Goal: Transaction & Acquisition: Obtain resource

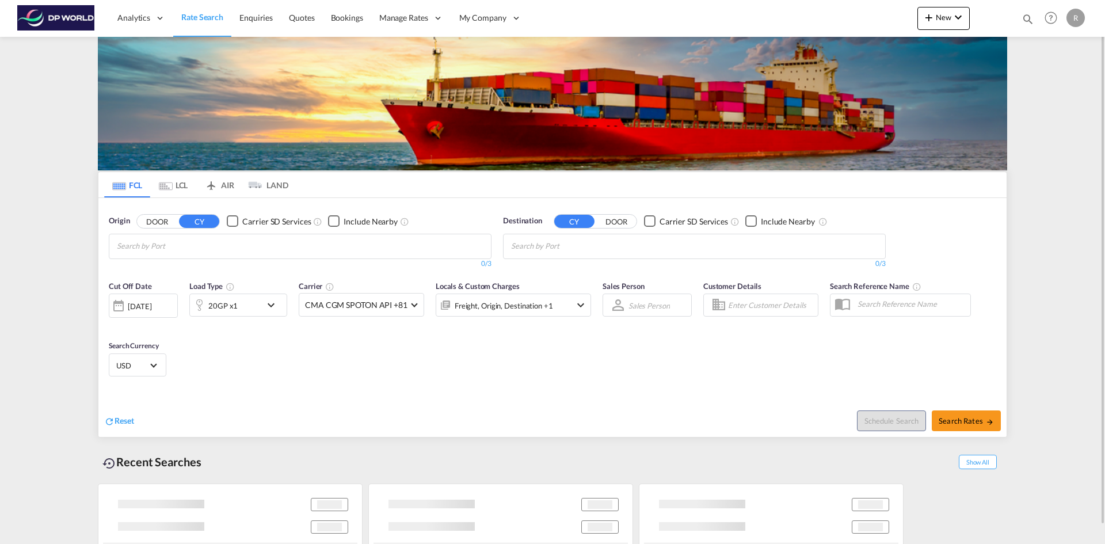
click at [200, 247] on input "Chips input." at bounding box center [171, 246] width 109 height 18
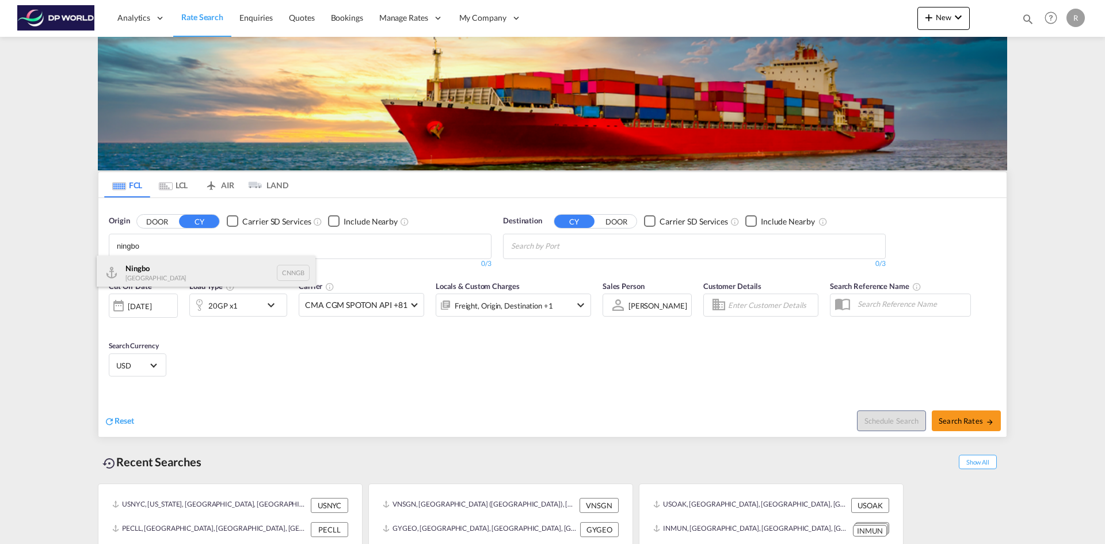
type input "ningbo"
click at [193, 268] on div "Ningbo China CNNGB" at bounding box center [206, 272] width 219 height 35
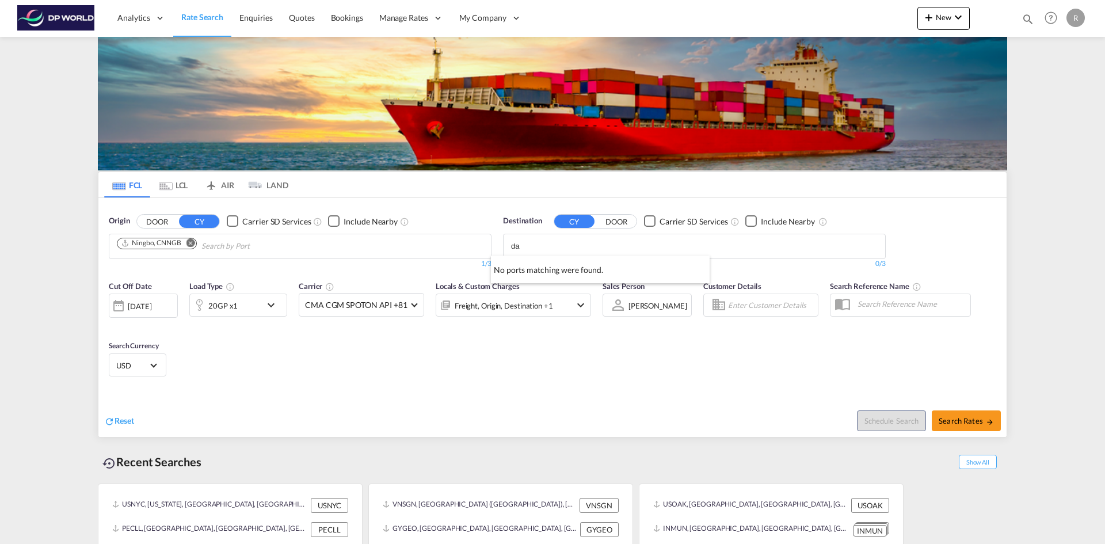
type input "d"
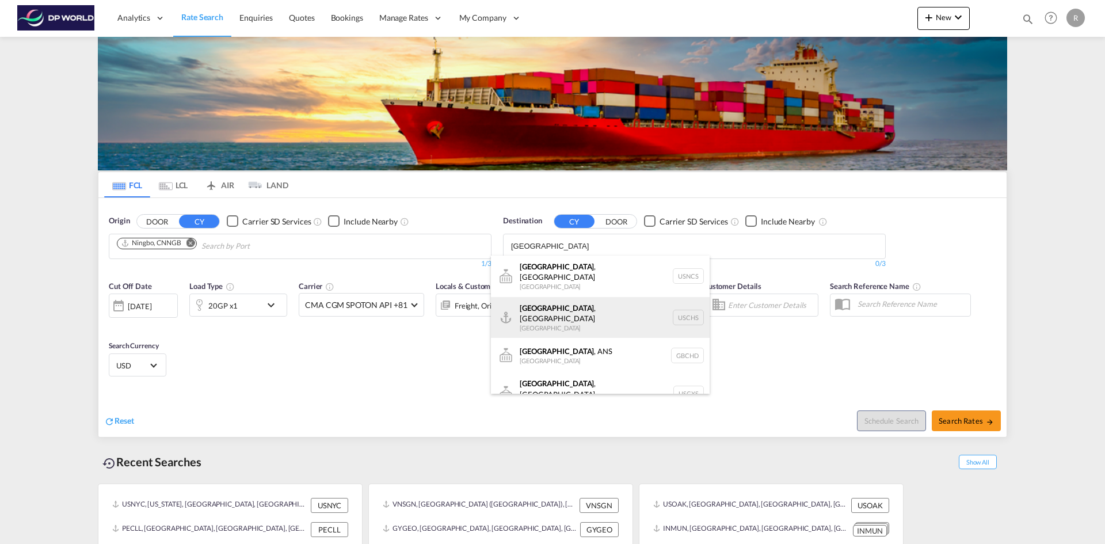
type input "[GEOGRAPHIC_DATA]"
click at [577, 314] on div "[GEOGRAPHIC_DATA] , [GEOGRAPHIC_DATA] [GEOGRAPHIC_DATA] USCHS" at bounding box center [600, 317] width 219 height 41
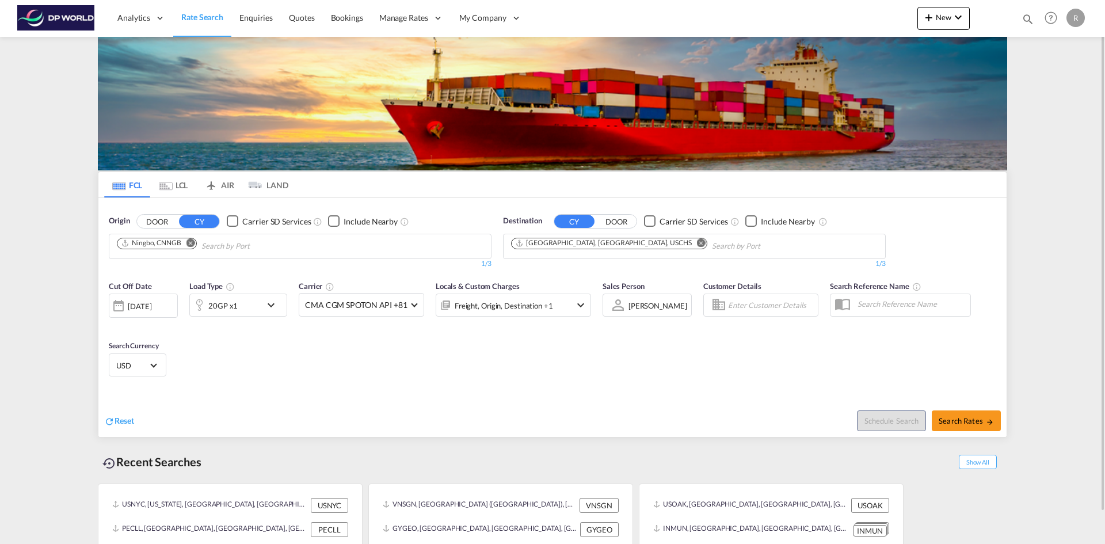
click at [151, 303] on div "[DATE]" at bounding box center [140, 306] width 24 height 10
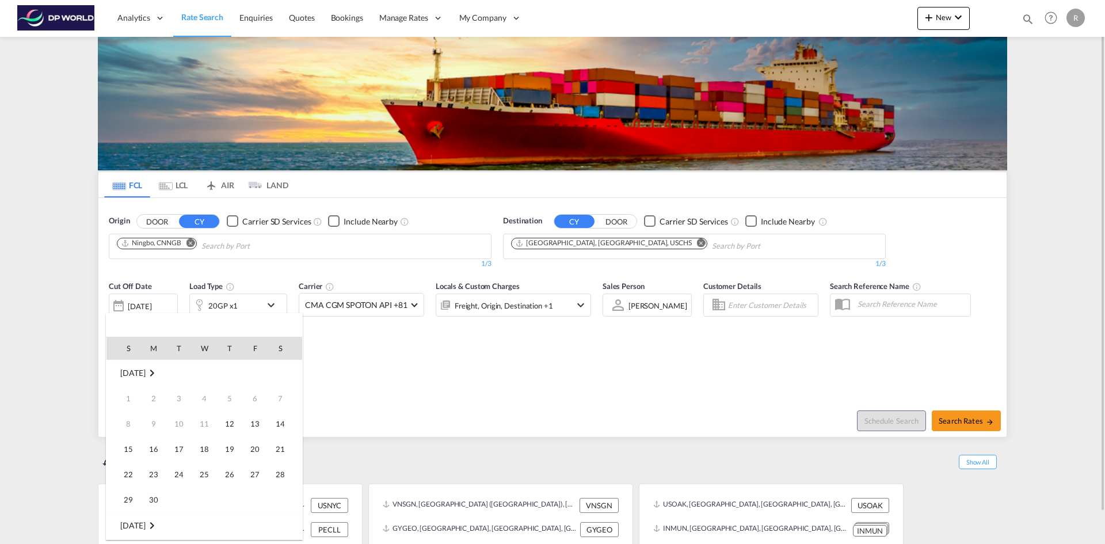
scroll to position [457, 0]
click at [258, 421] on span "12" at bounding box center [254, 423] width 23 height 23
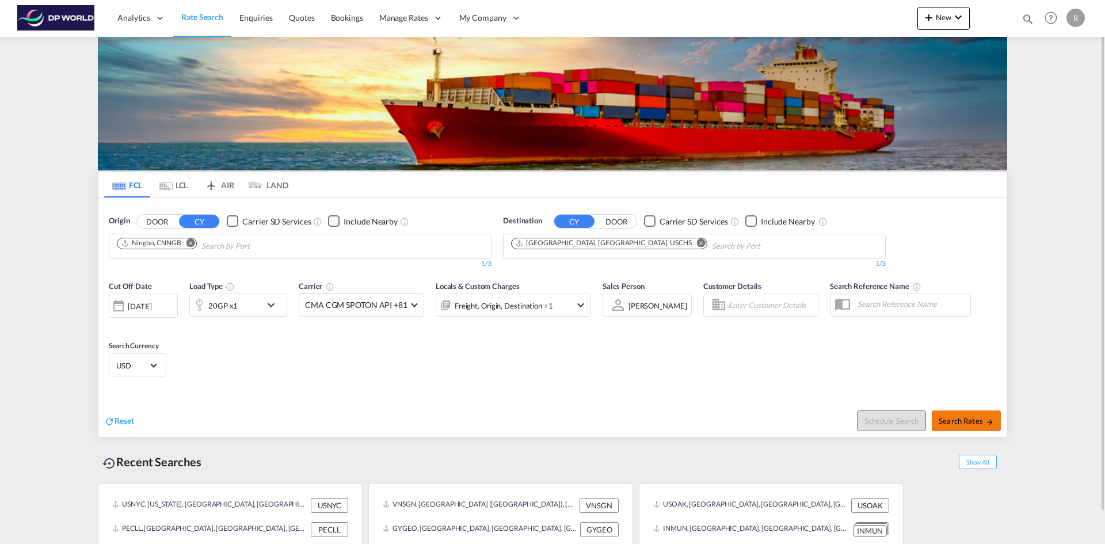
click at [964, 414] on button "Search Rates" at bounding box center [966, 420] width 69 height 21
type input "CNNGB to USCHS / [DATE]"
